Goal: Task Accomplishment & Management: Use online tool/utility

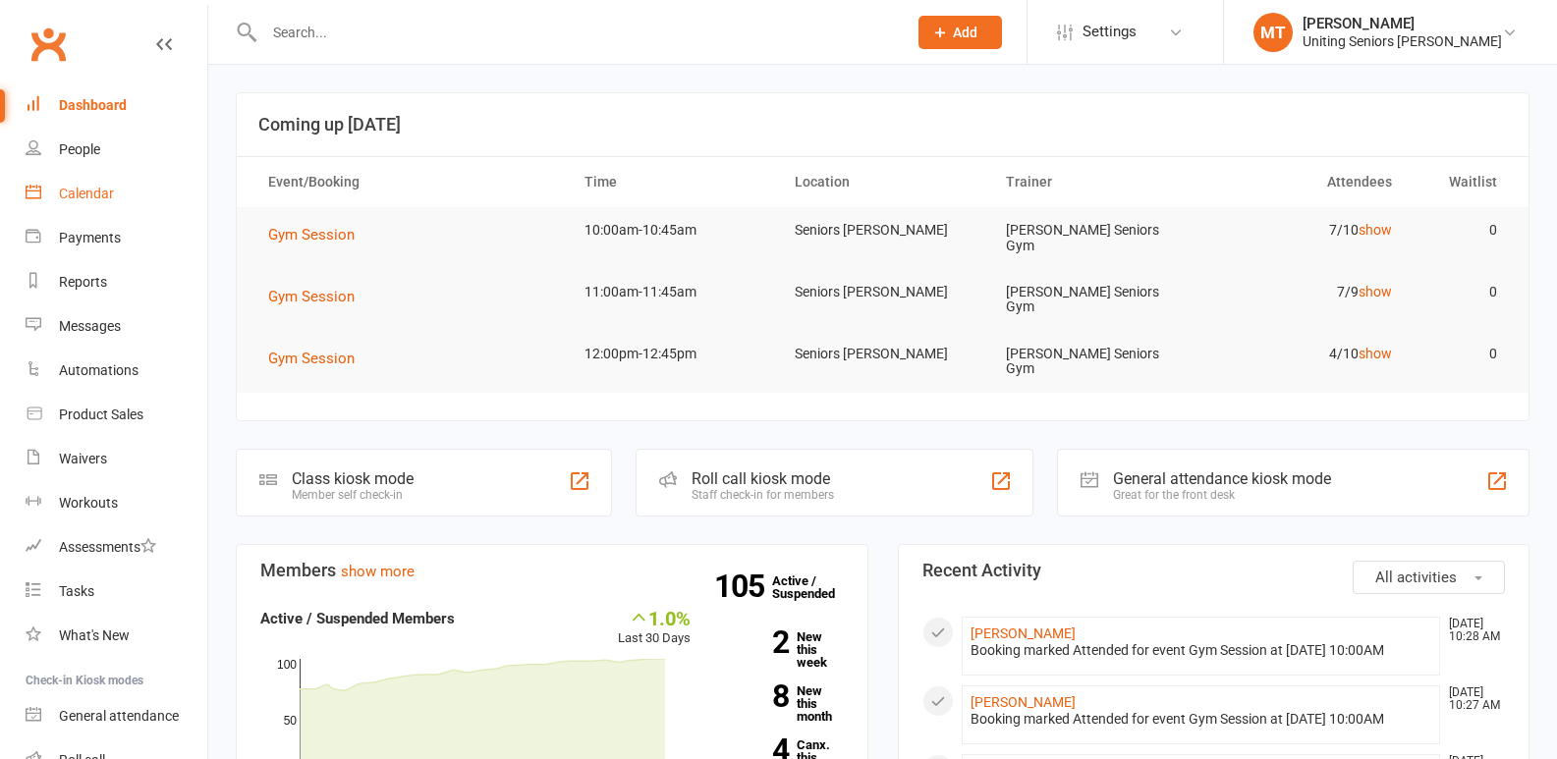
click at [155, 200] on link "Calendar" at bounding box center [117, 194] width 182 height 44
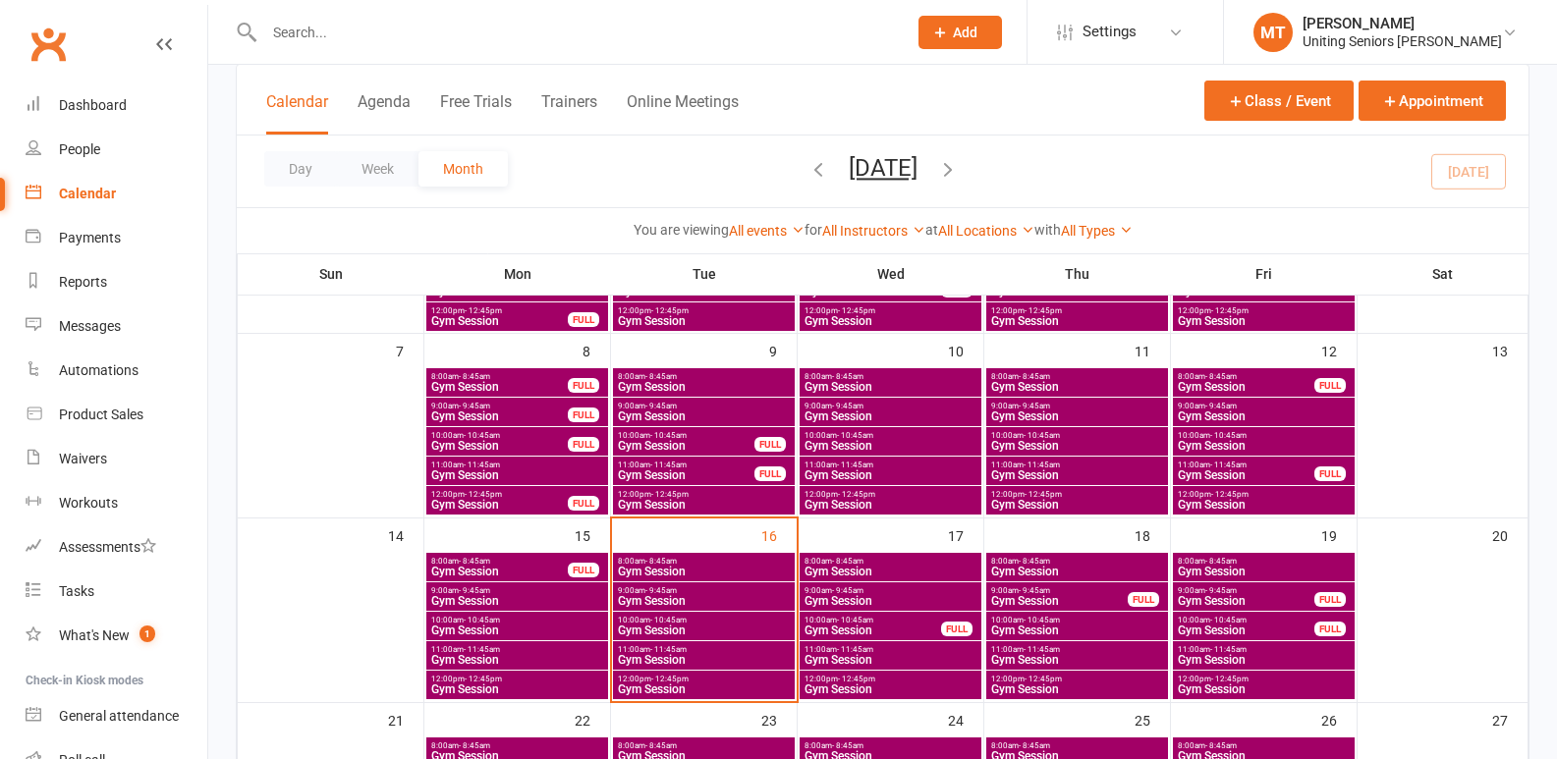
scroll to position [393, 0]
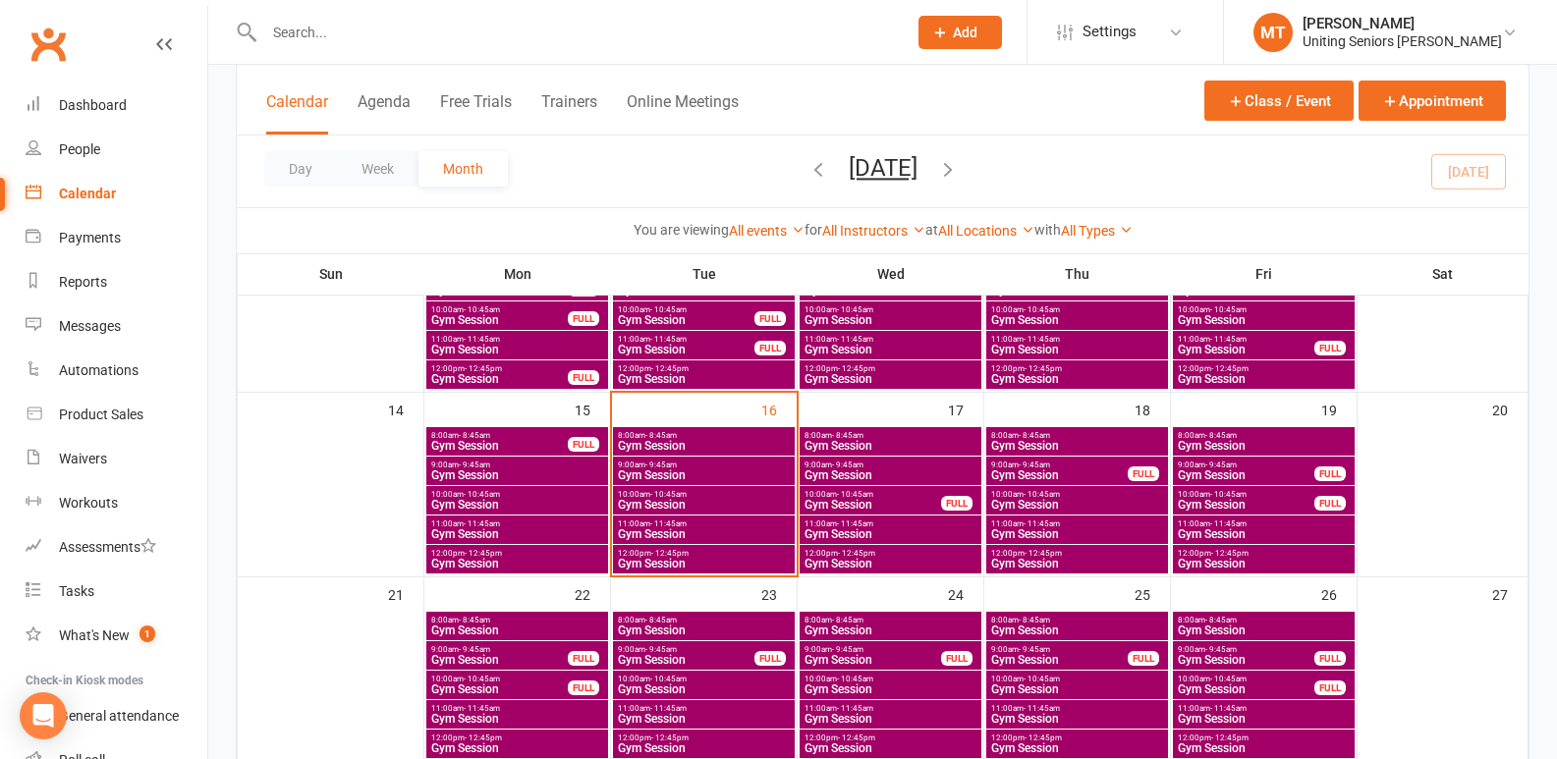
click at [1230, 487] on div "10:00am - 10:45am Gym Session FULL" at bounding box center [1264, 500] width 182 height 28
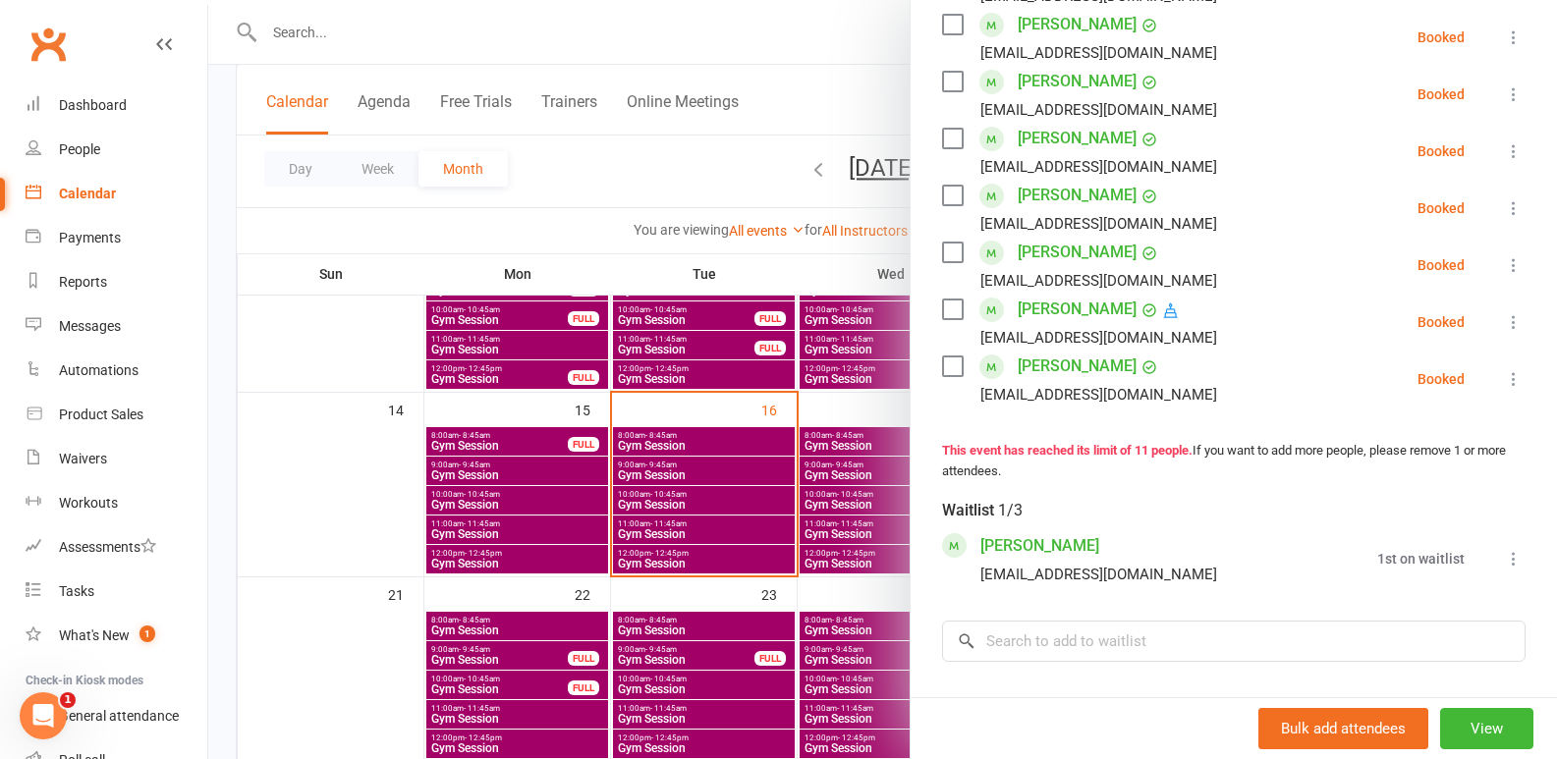
scroll to position [590, 0]
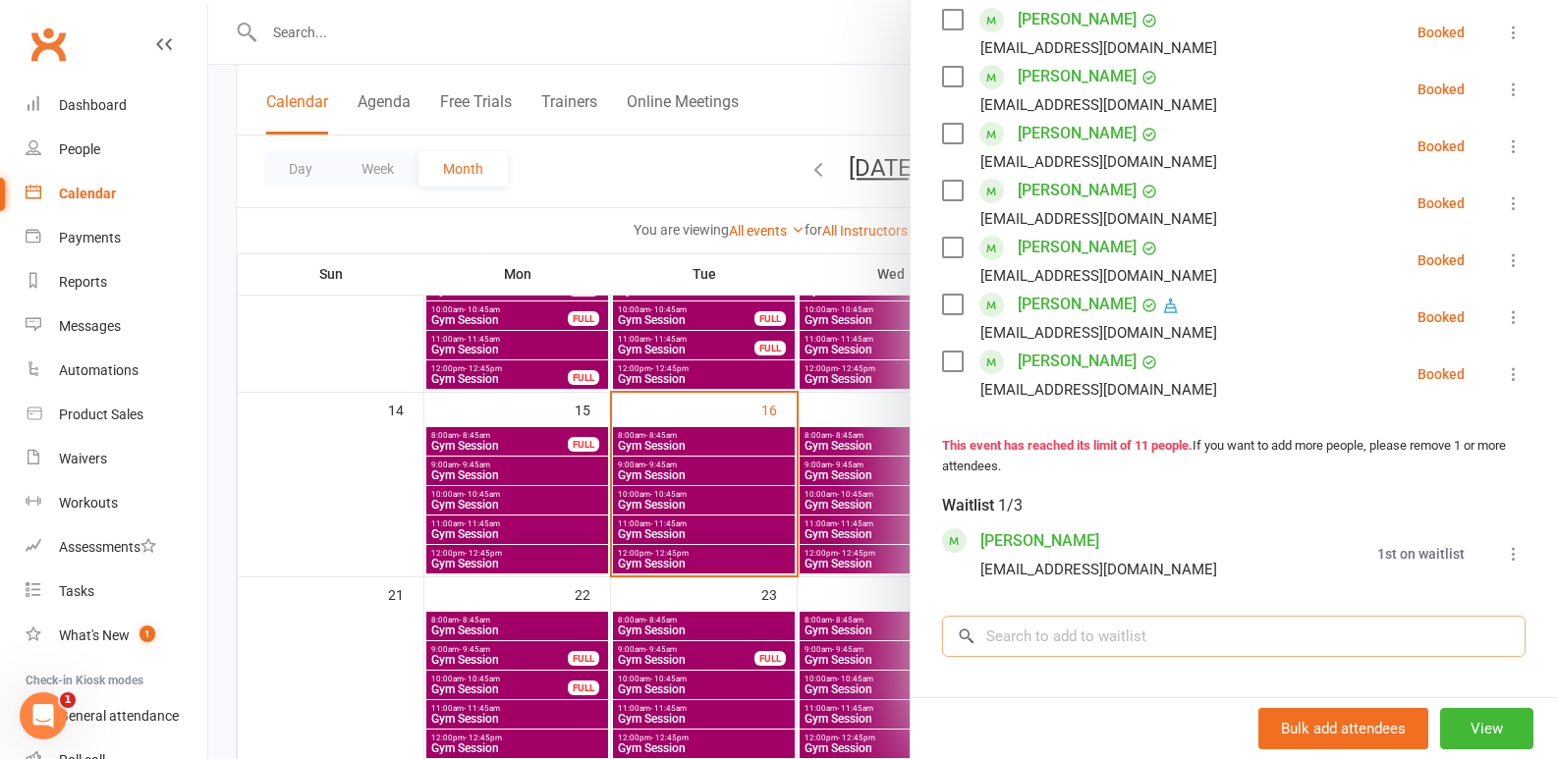
click at [1132, 657] on input "search" at bounding box center [1234, 636] width 584 height 41
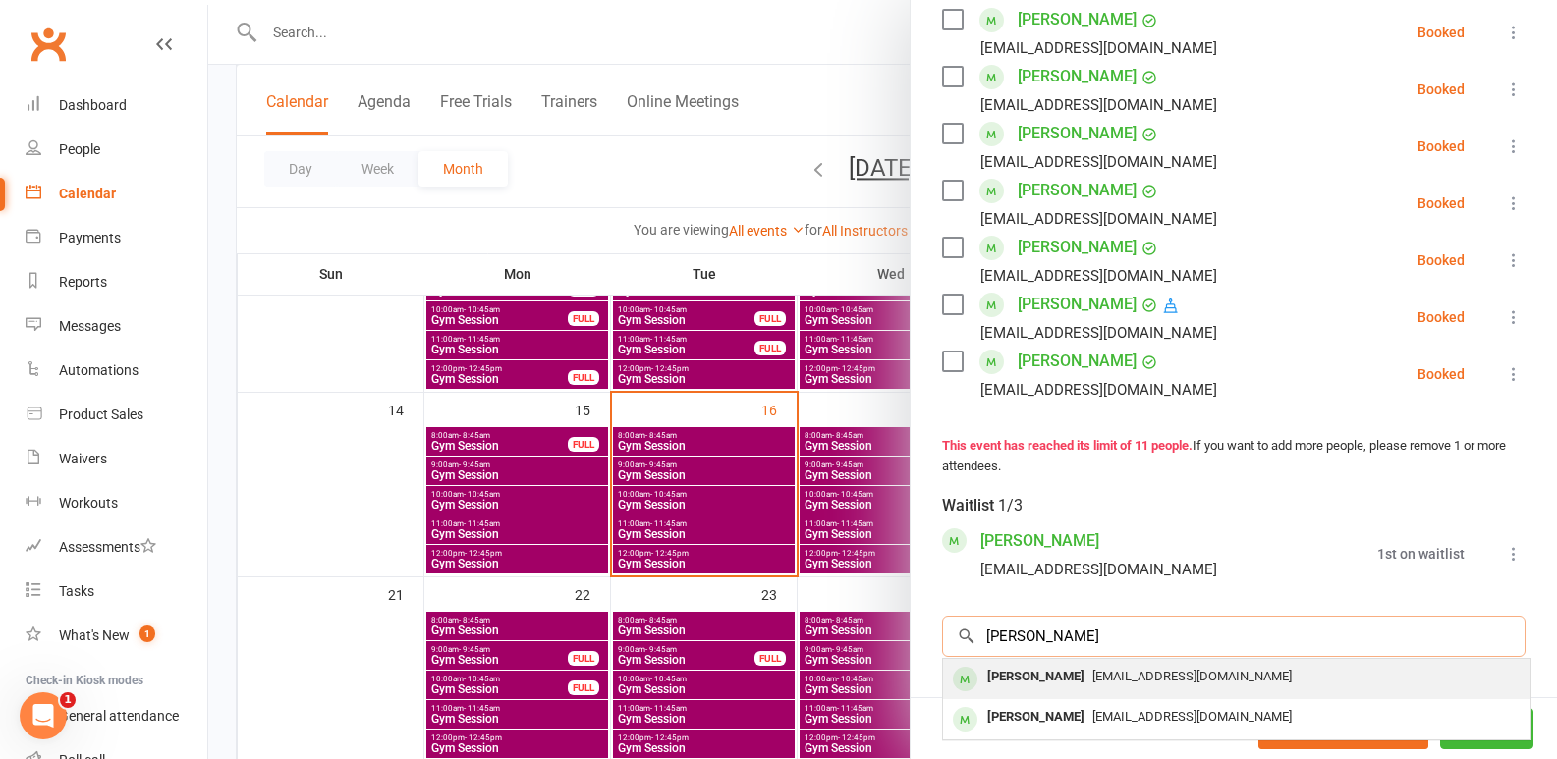
type input "[PERSON_NAME]"
click at [1269, 692] on div "[EMAIL_ADDRESS][DOMAIN_NAME]" at bounding box center [1237, 677] width 572 height 28
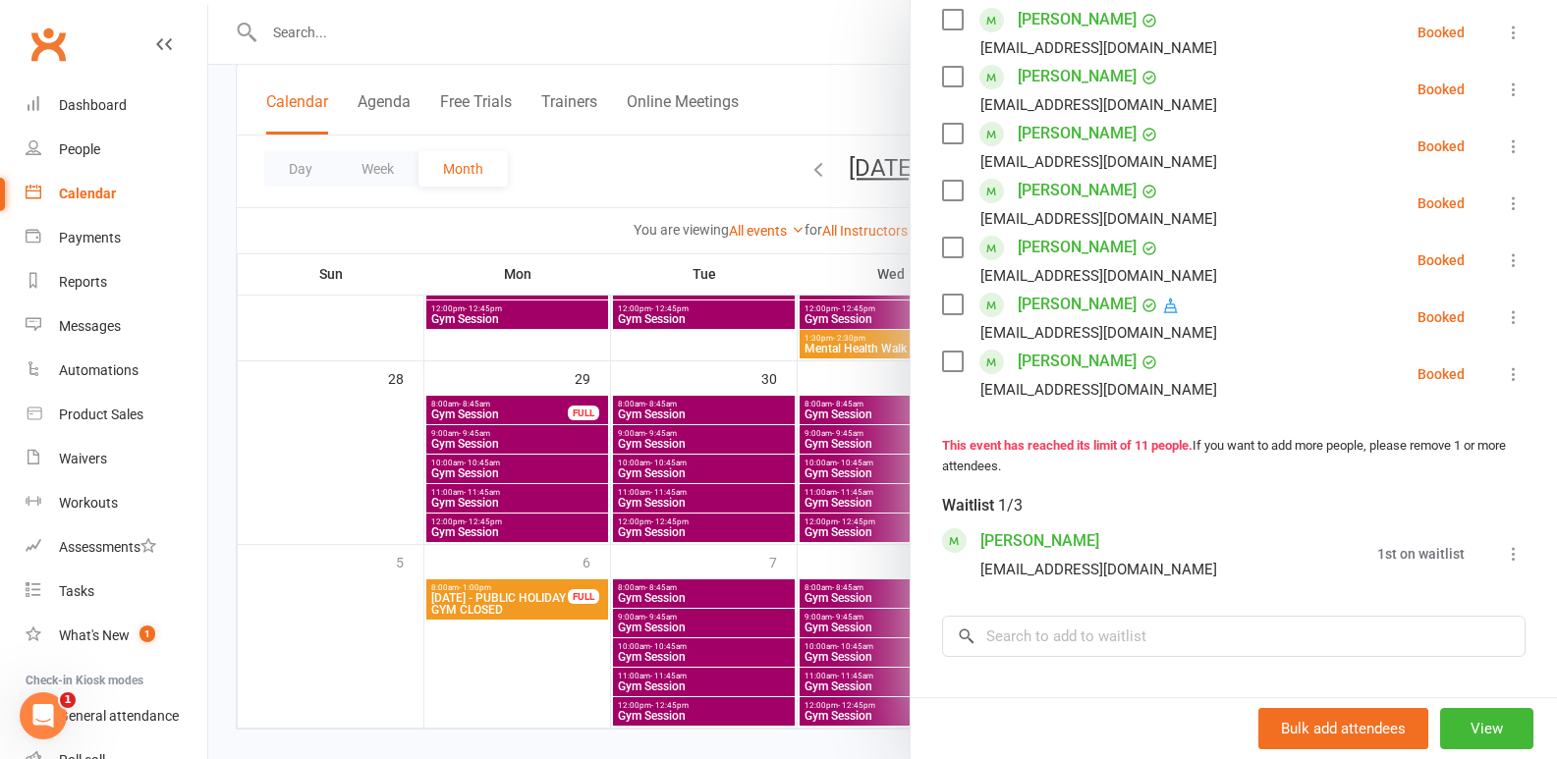
scroll to position [849, 0]
